Goal: Task Accomplishment & Management: Use online tool/utility

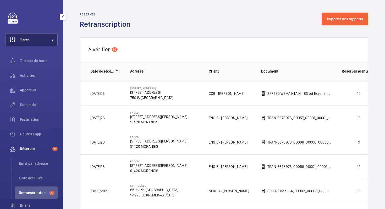
click at [23, 40] on span "Filtres" at bounding box center [25, 39] width 10 height 5
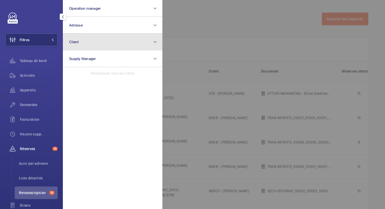
click at [82, 40] on button "Client" at bounding box center [112, 42] width 99 height 17
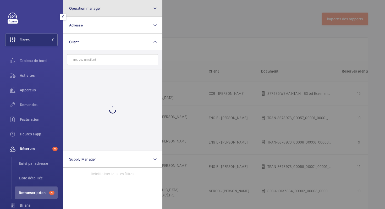
click at [88, 10] on span "Operation manager" at bounding box center [85, 8] width 32 height 4
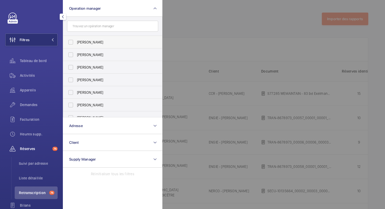
click at [77, 43] on label "[PERSON_NAME]" at bounding box center [108, 42] width 91 height 13
click at [76, 43] on input "[PERSON_NAME]" at bounding box center [70, 42] width 10 height 10
checkbox input "true"
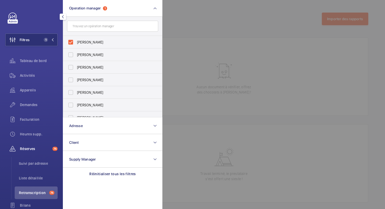
click at [197, 20] on div at bounding box center [354, 104] width 385 height 209
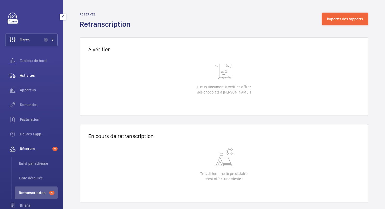
click at [29, 76] on span "Activités" at bounding box center [39, 75] width 38 height 5
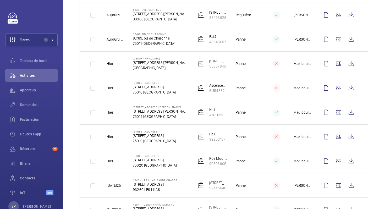
scroll to position [221, 0]
